Goal: Information Seeking & Learning: Learn about a topic

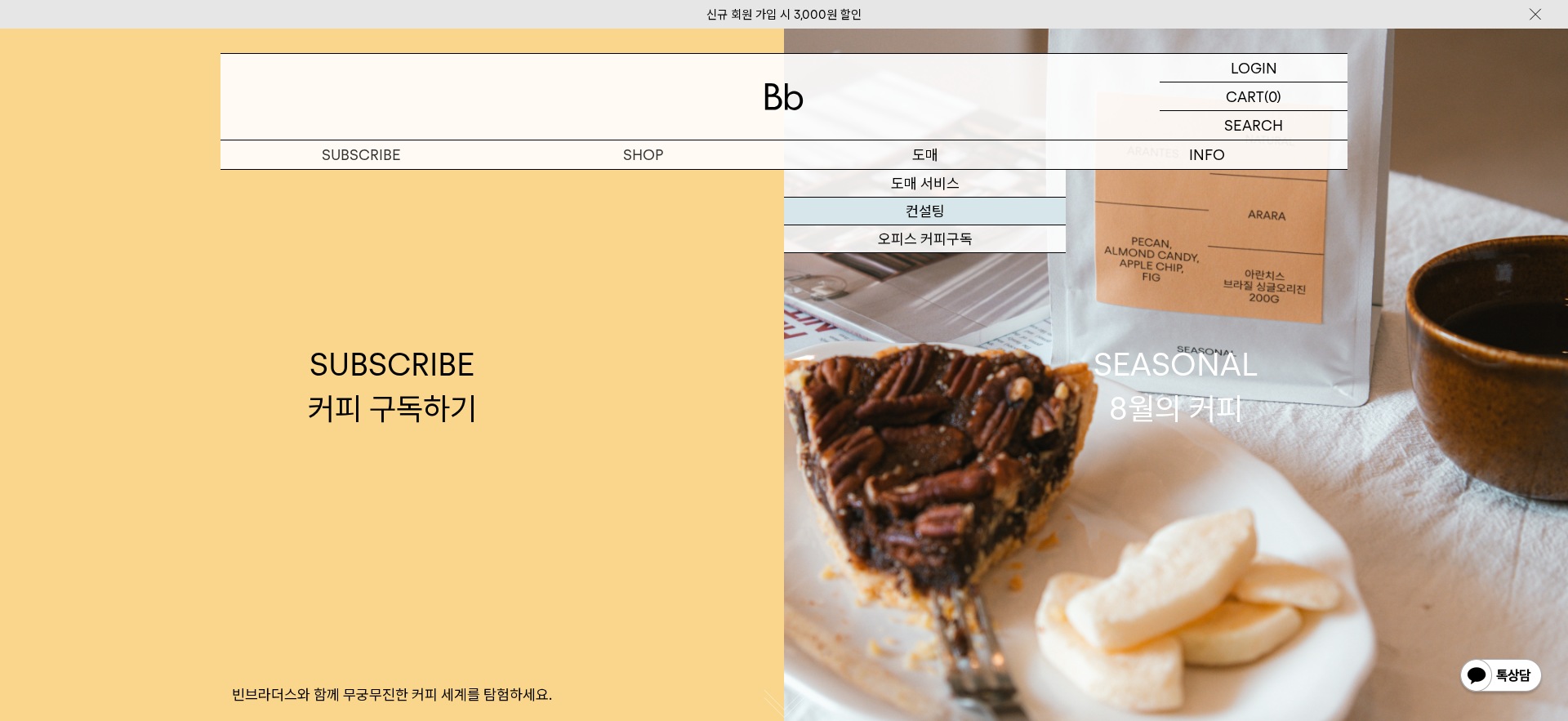
scroll to position [6, 0]
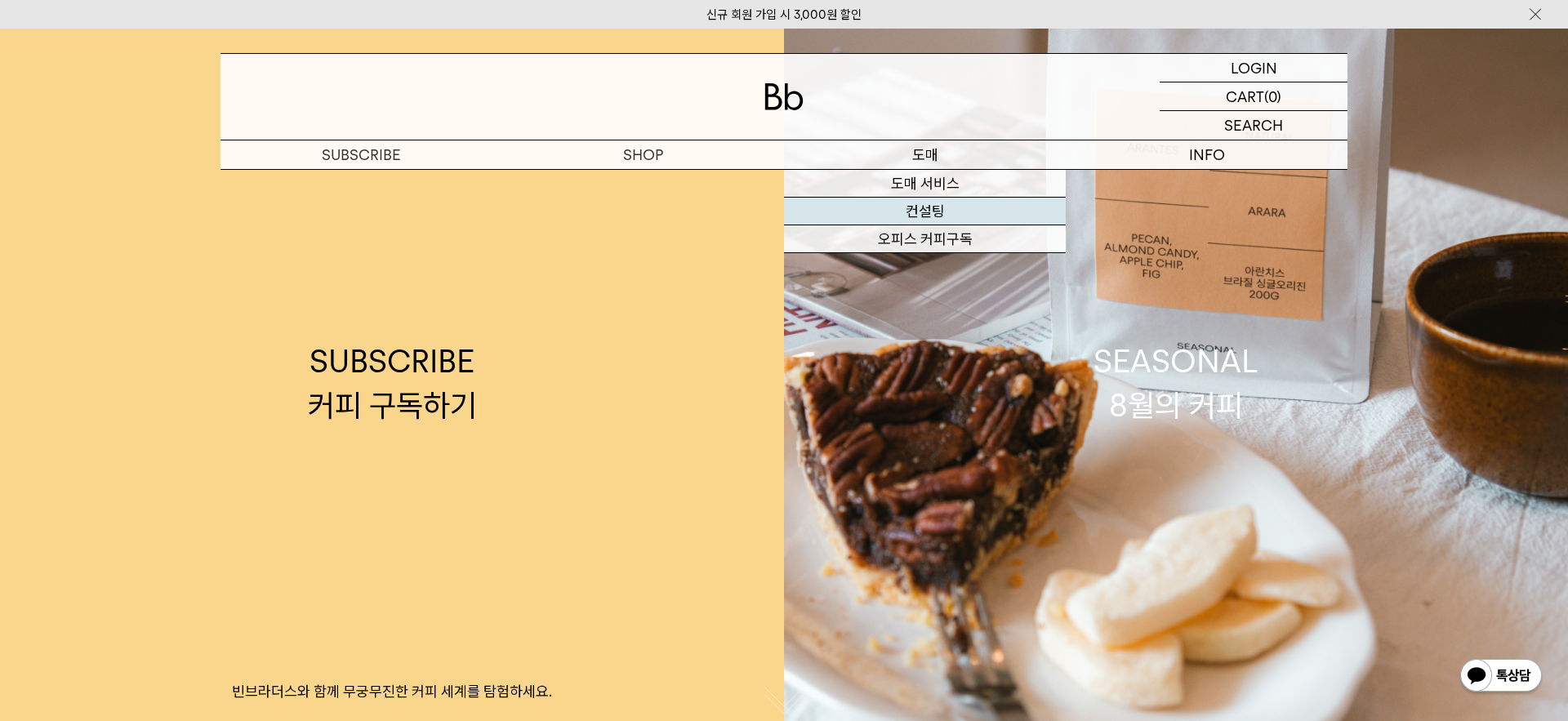
click at [924, 216] on link "컨설팅" at bounding box center [925, 211] width 282 height 28
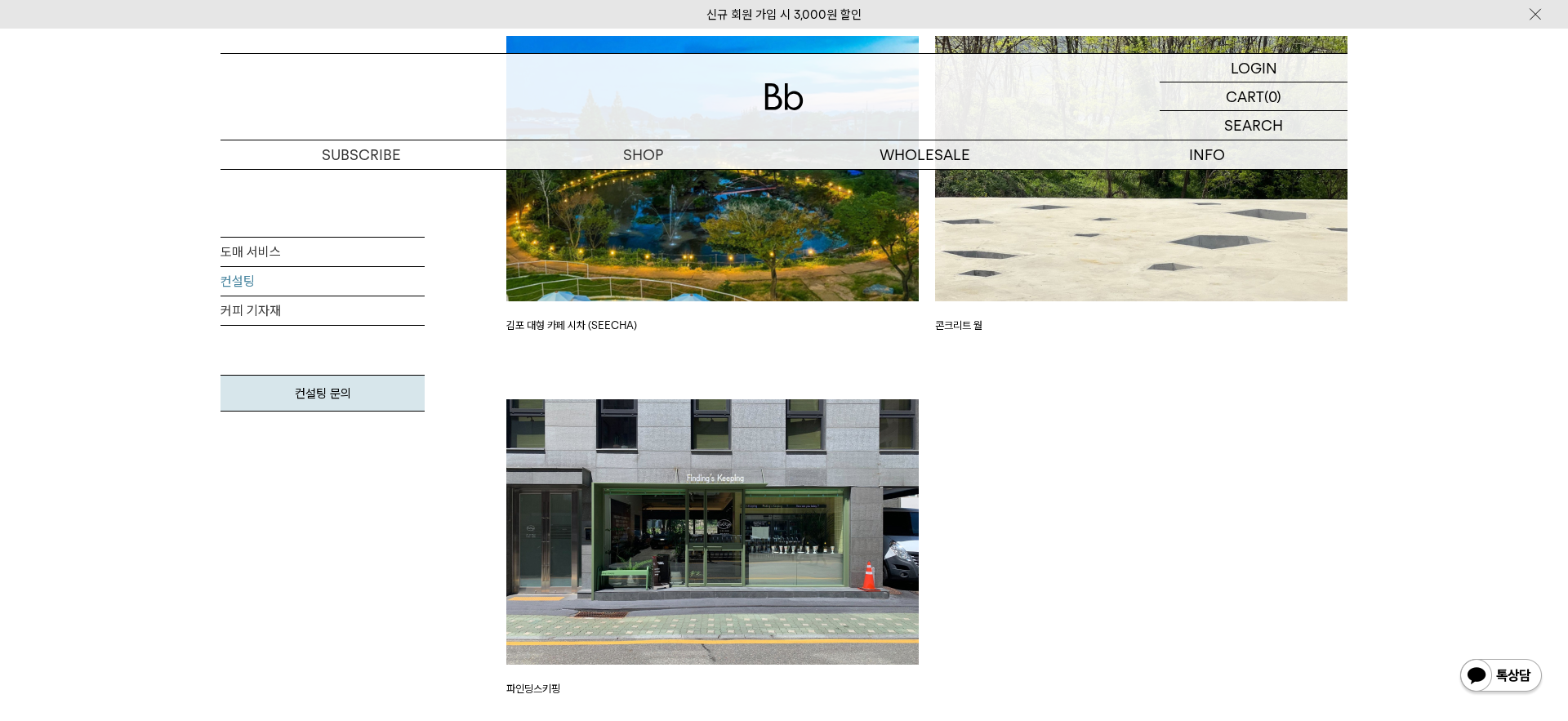
scroll to position [3783, 0]
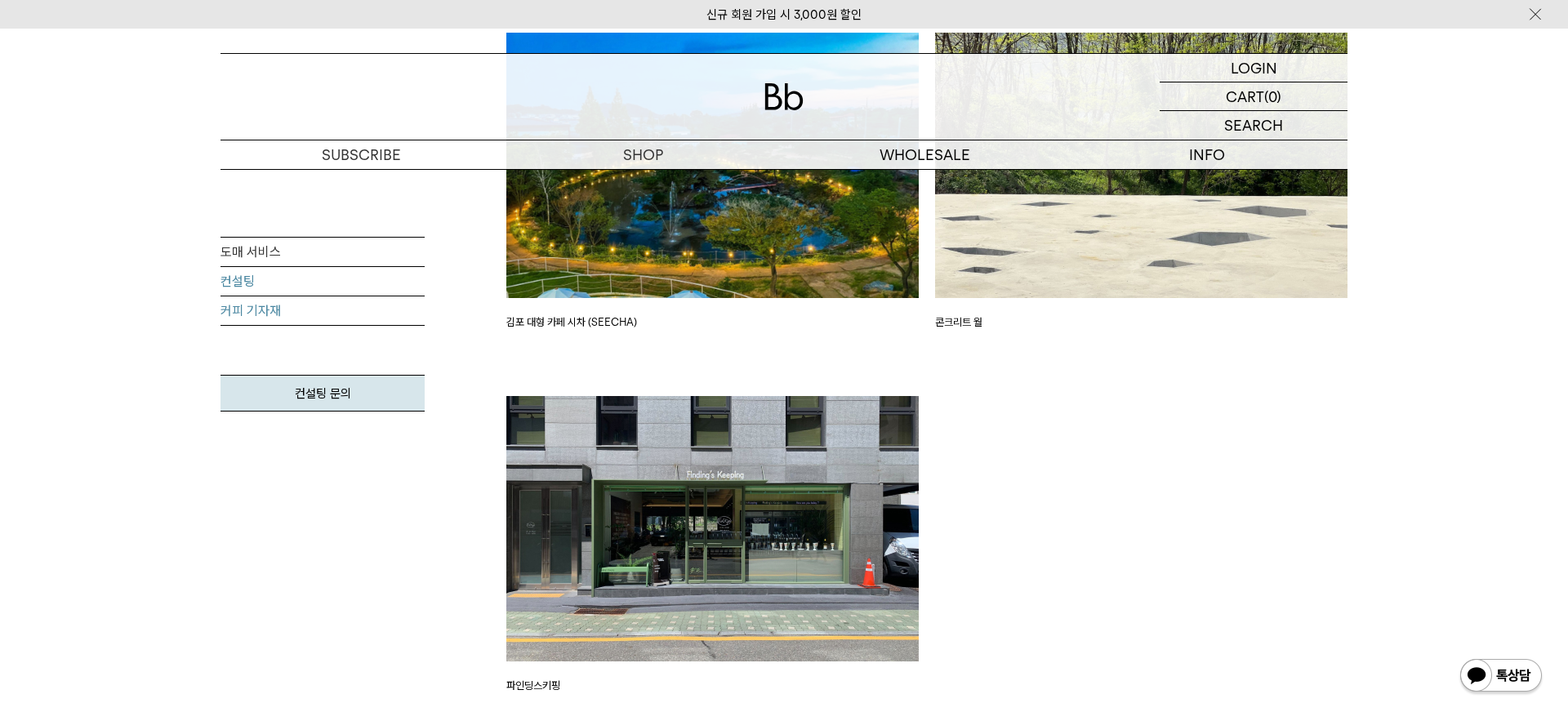
click at [248, 317] on link "커피 기자재" at bounding box center [323, 310] width 204 height 30
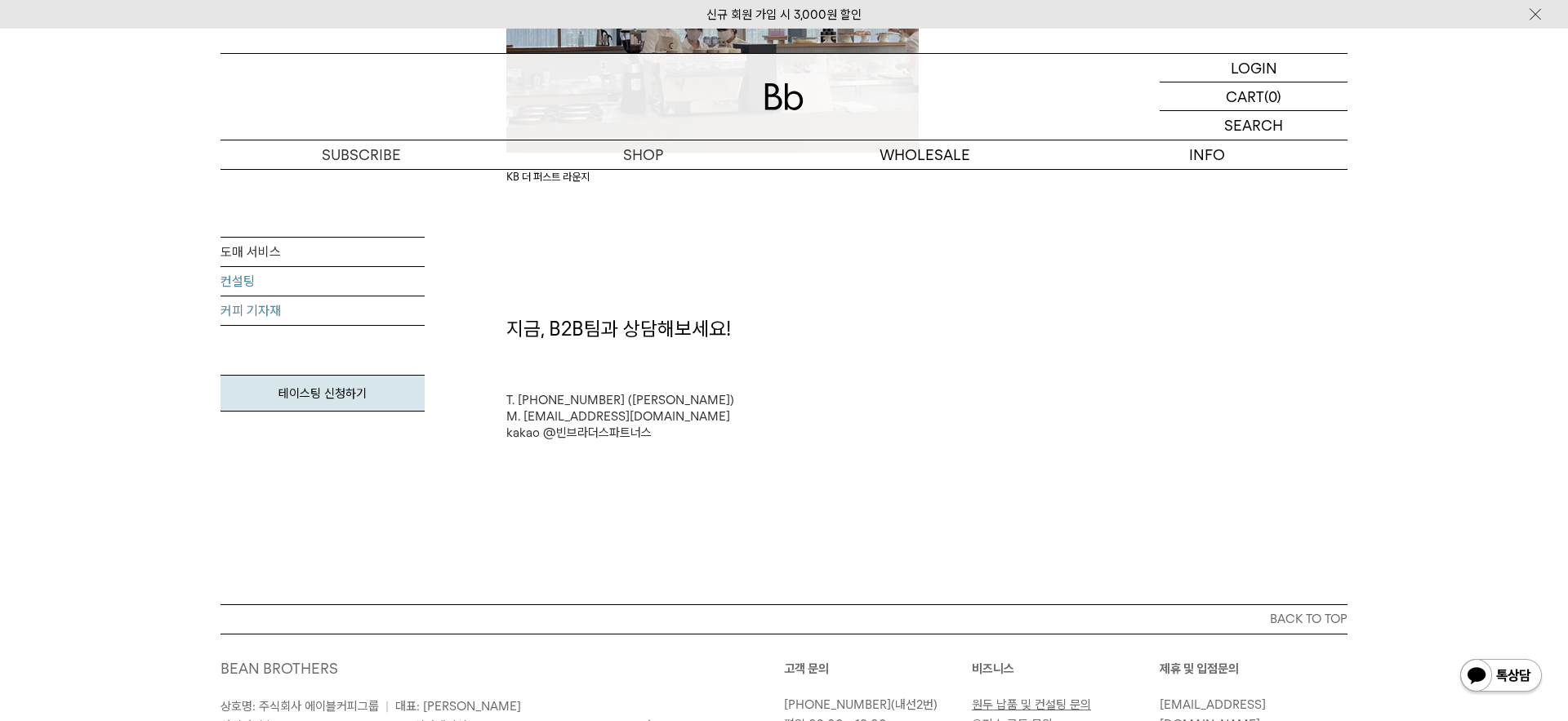
scroll to position [3063, 0]
click at [270, 253] on link "도매 서비스" at bounding box center [323, 252] width 204 height 30
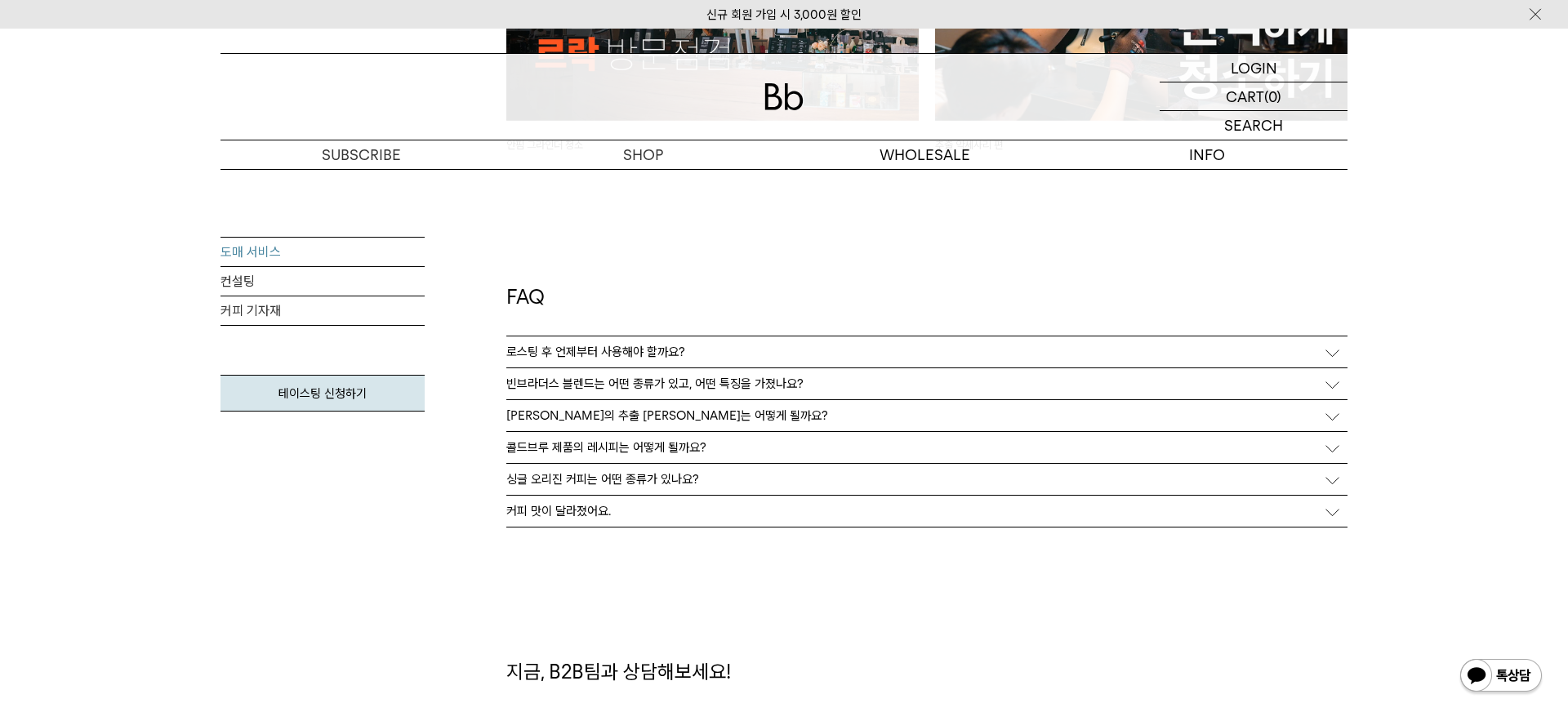
scroll to position [4115, 0]
click at [948, 369] on div "빈브라더스 블렌드는 어떤 종류가 있고, 어떤 특징을 가졌나요?" at bounding box center [927, 381] width 842 height 31
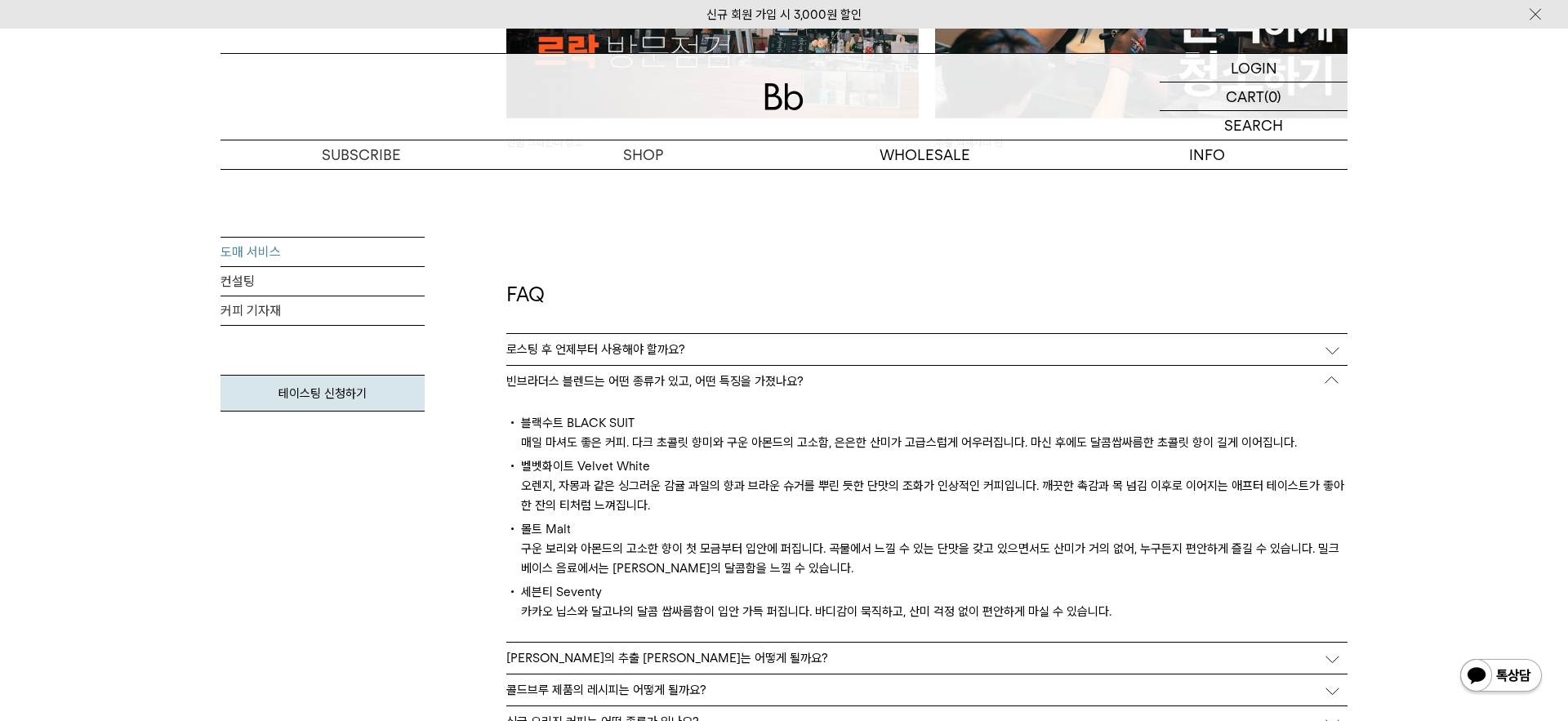
click at [718, 340] on div "로스팅 후 언제부터 사용해야 할까요?" at bounding box center [927, 350] width 842 height 31
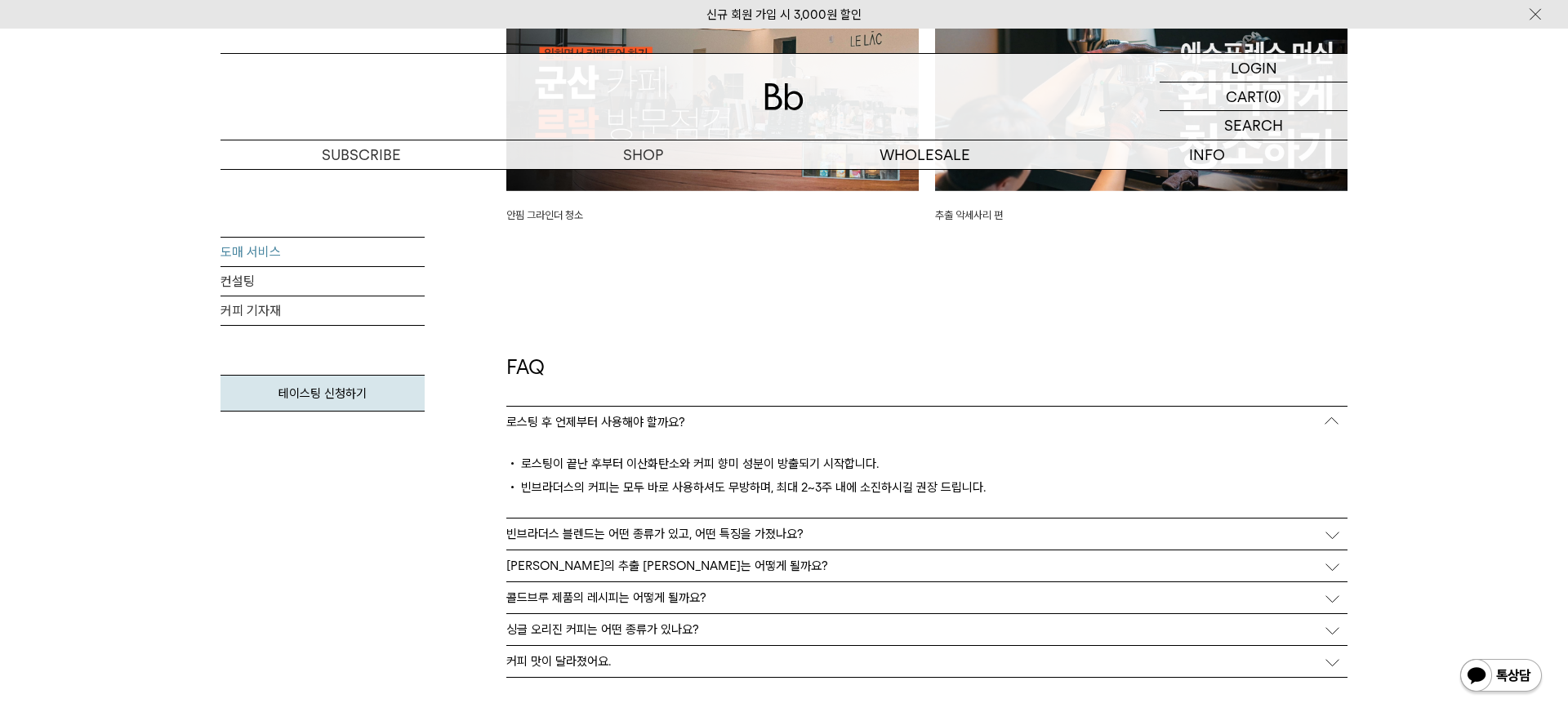
scroll to position [4039, 0]
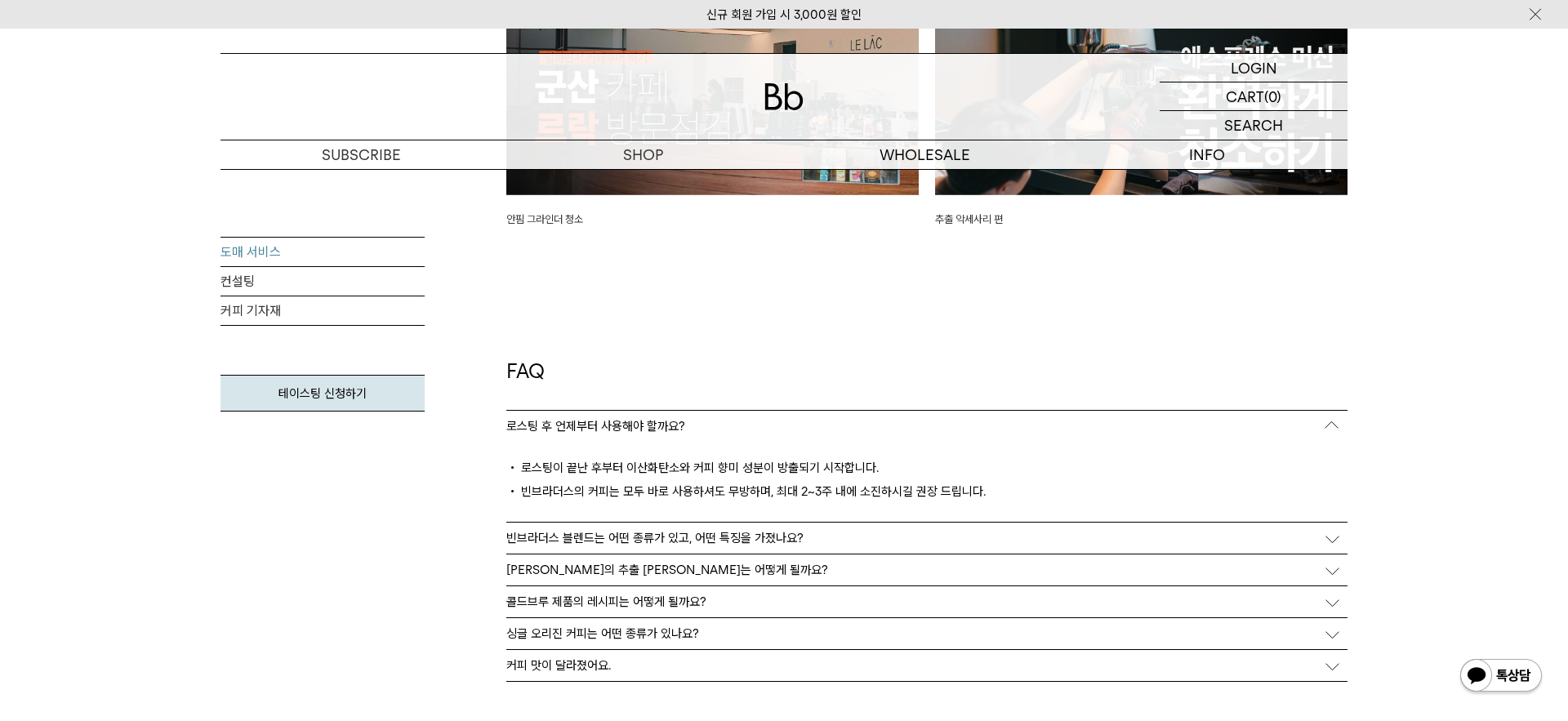
click at [604, 675] on div "커피 맛이 달라졌어요." at bounding box center [927, 665] width 842 height 31
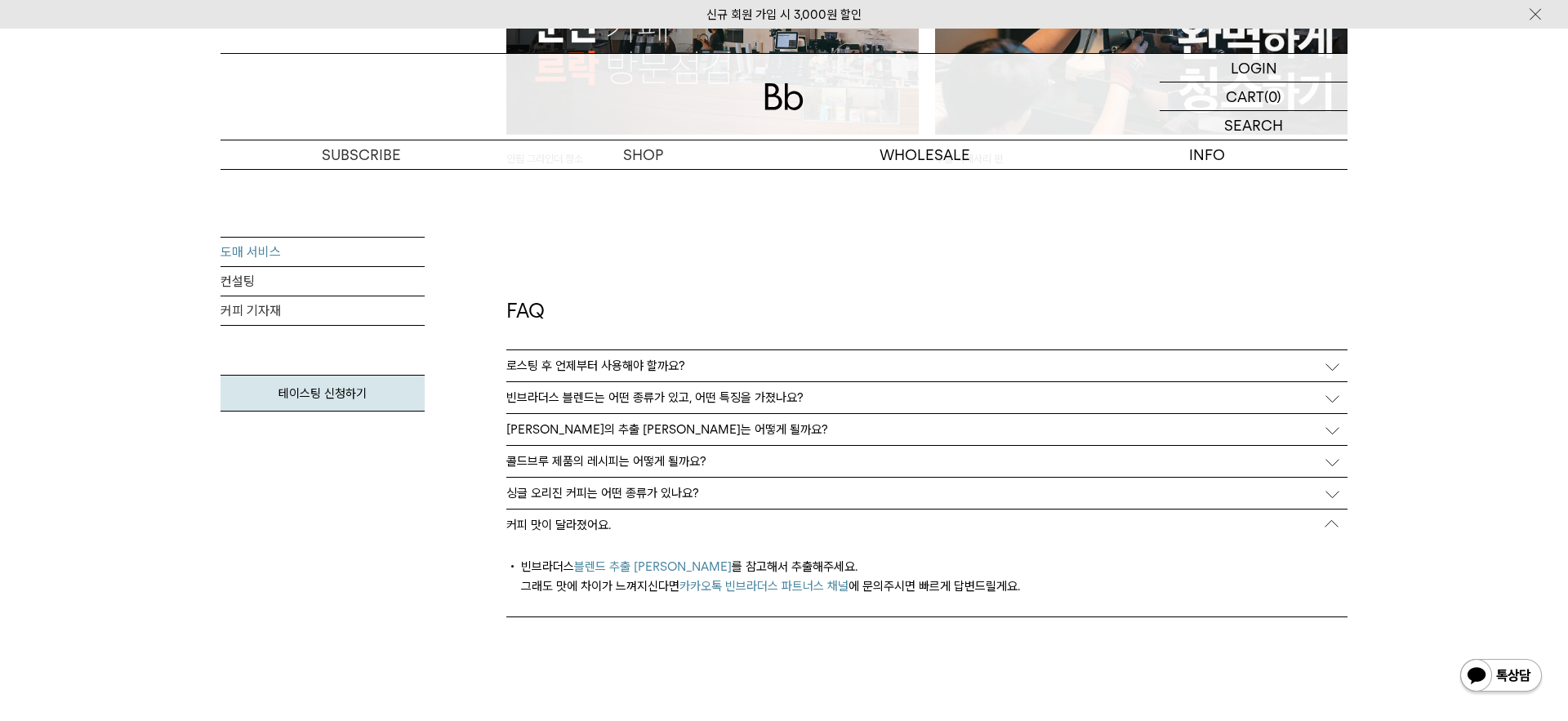
scroll to position [4103, 0]
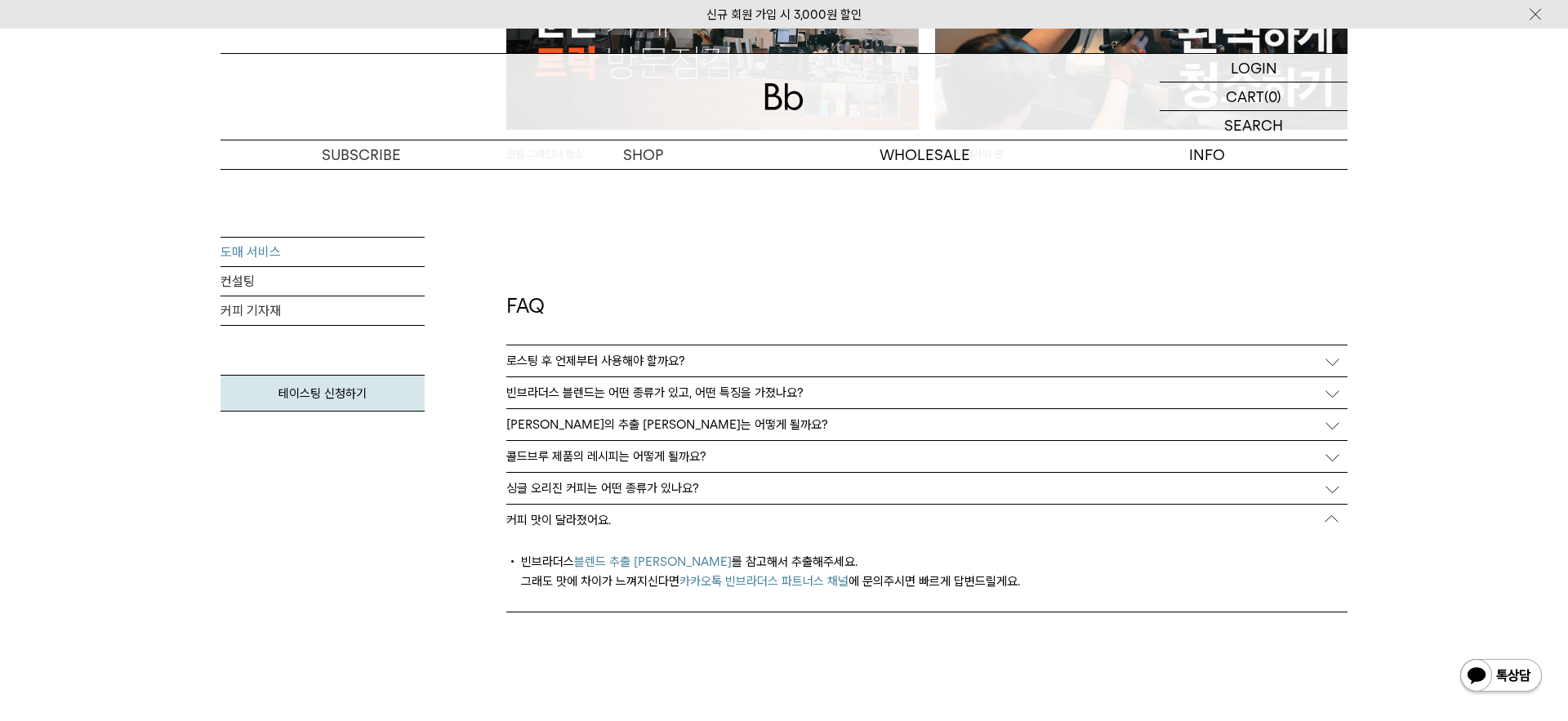
click at [629, 556] on link "블렌드 추출 레시피 링크" at bounding box center [653, 561] width 158 height 14
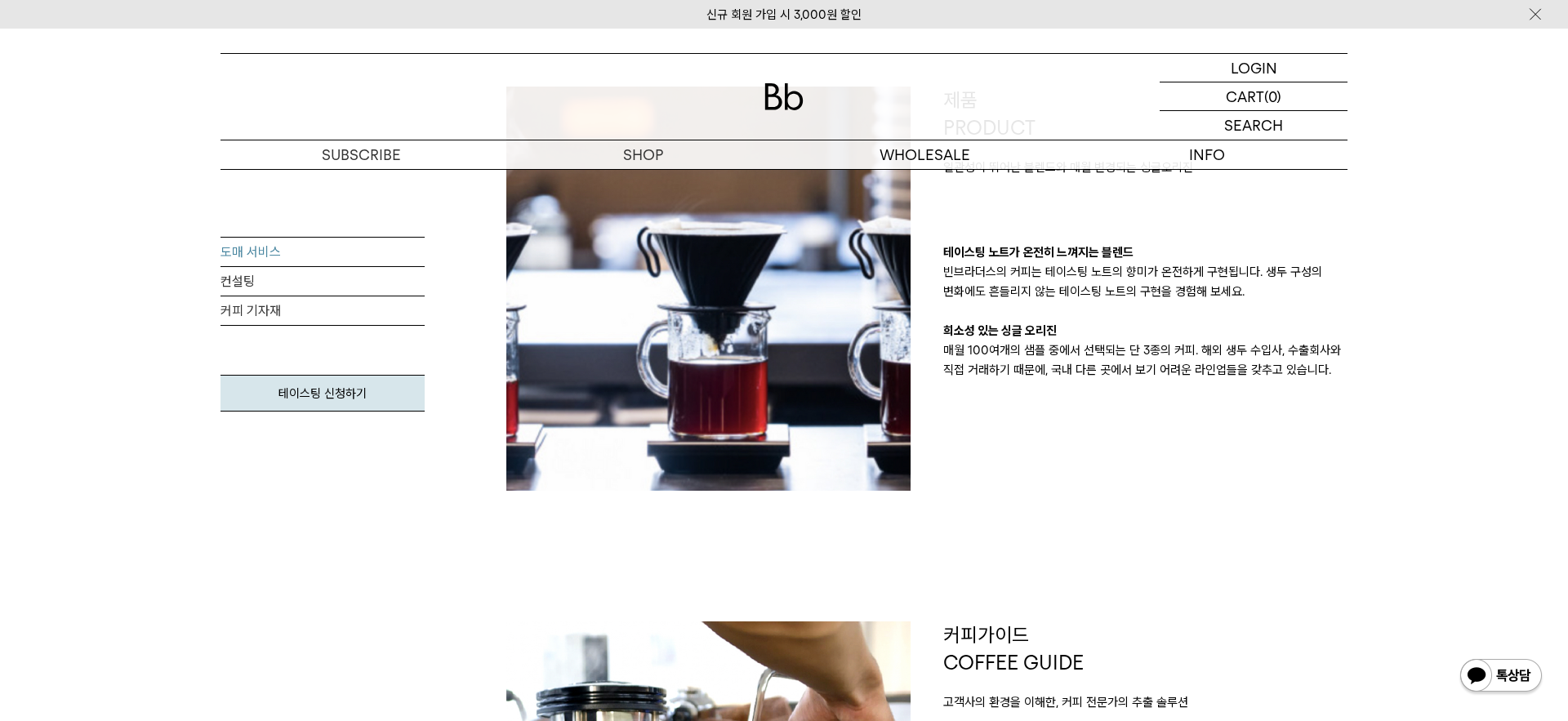
scroll to position [346, 0]
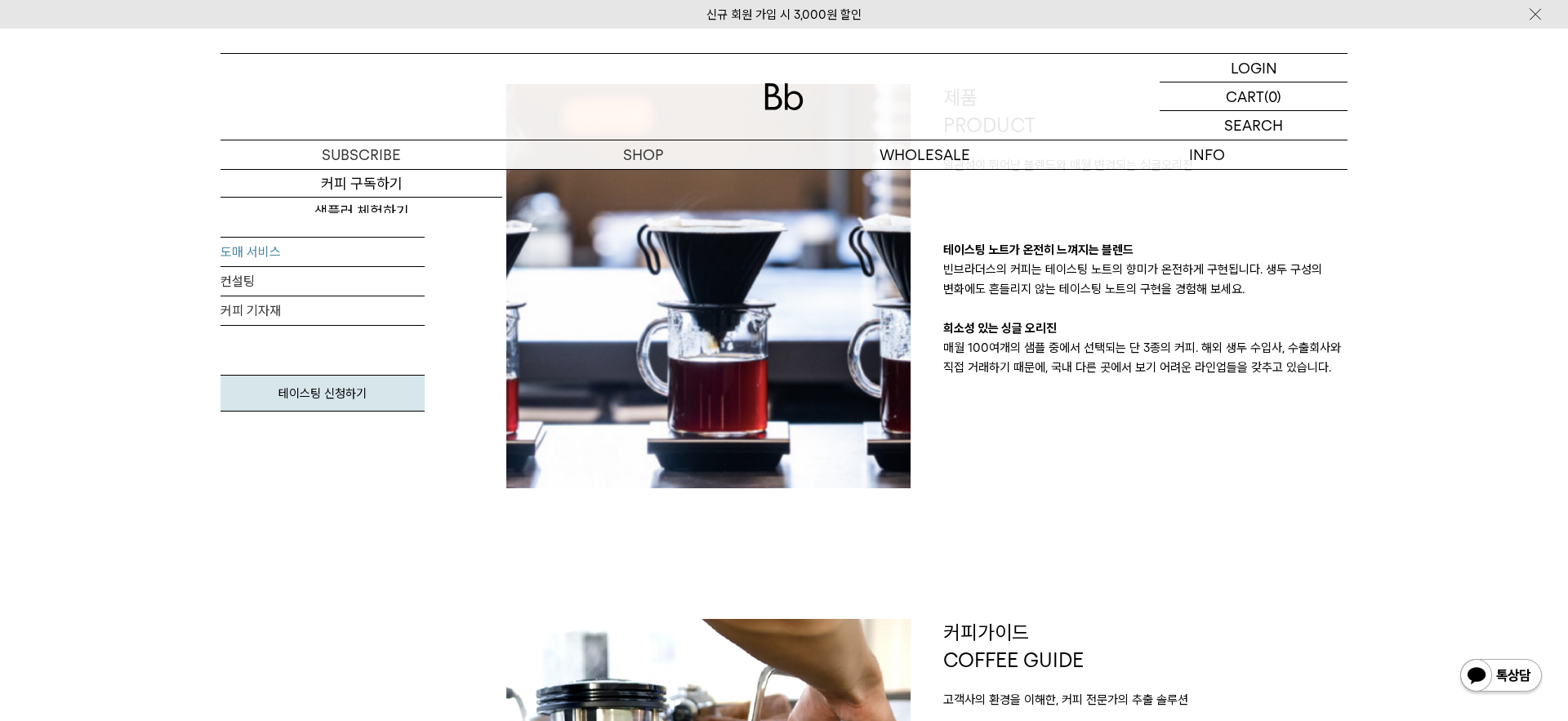
click at [256, 260] on link "도매 서비스" at bounding box center [323, 252] width 204 height 30
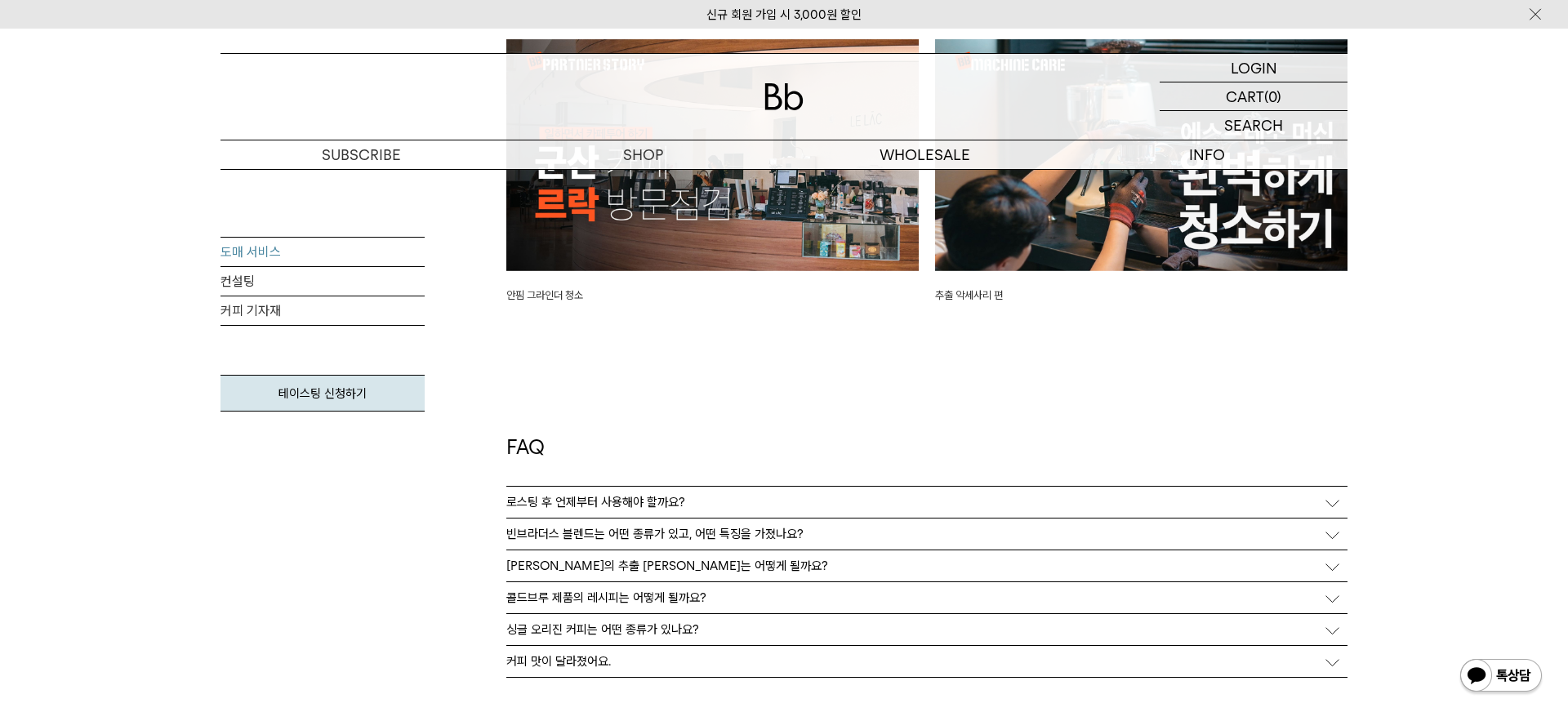
scroll to position [3997, 0]
